Goal: Task Accomplishment & Management: Manage account settings

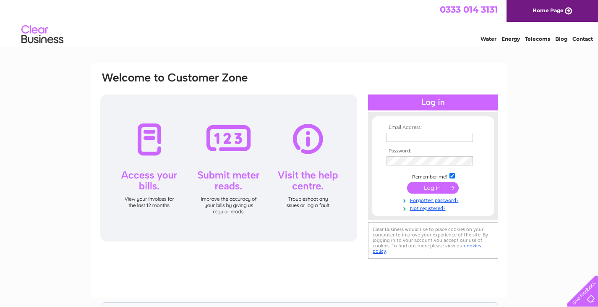
type input "storynorman@yahoo.com"
click at [444, 188] on input "submit" at bounding box center [433, 188] width 52 height 12
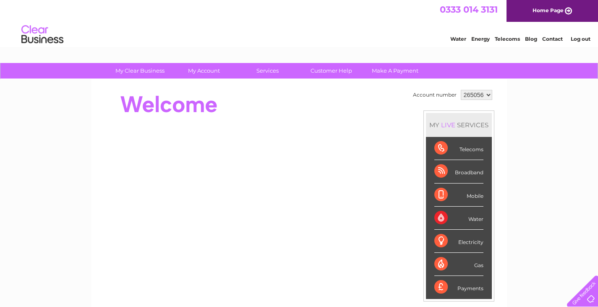
click at [444, 149] on div "Telecoms" at bounding box center [458, 148] width 49 height 23
click at [438, 148] on div "Telecoms" at bounding box center [458, 148] width 49 height 23
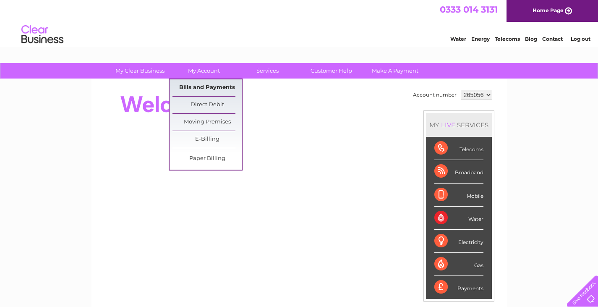
click at [196, 84] on link "Bills and Payments" at bounding box center [207, 87] width 69 height 17
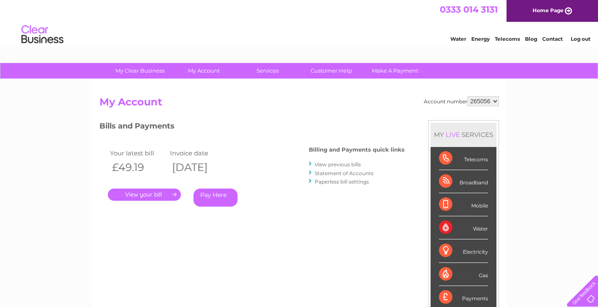
click at [129, 193] on link "." at bounding box center [144, 194] width 73 height 12
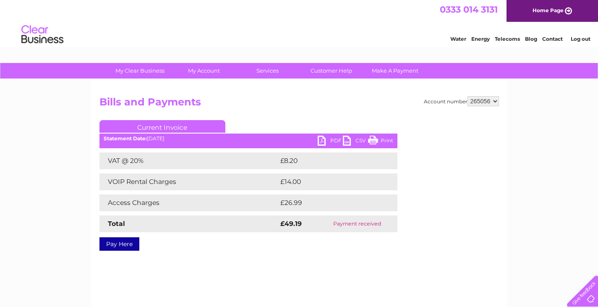
click at [377, 139] on link "Print" at bounding box center [380, 142] width 25 height 12
